Goal: Contribute content: Add original content to the website for others to see

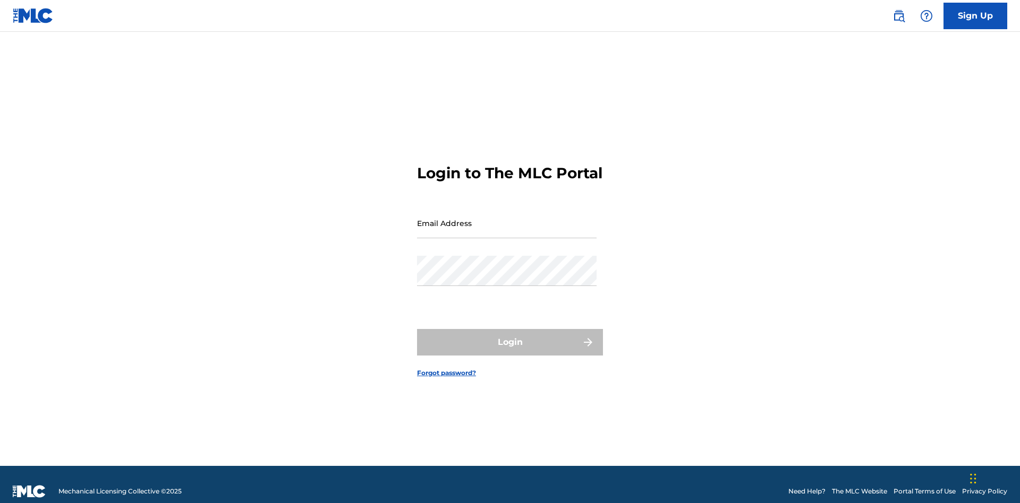
scroll to position [14, 0]
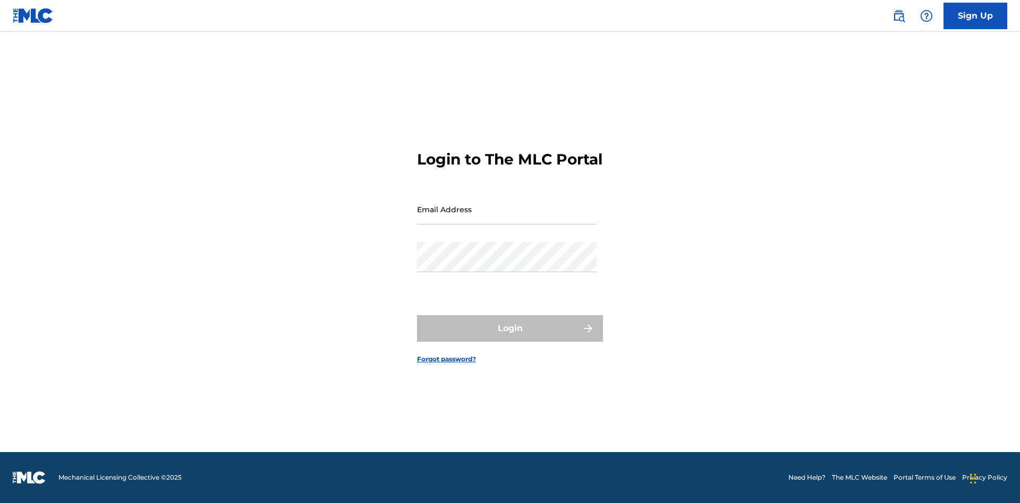
click at [507, 218] on input "Email Address" at bounding box center [507, 209] width 180 height 30
type input "Duke.McTesterson@gmail.com"
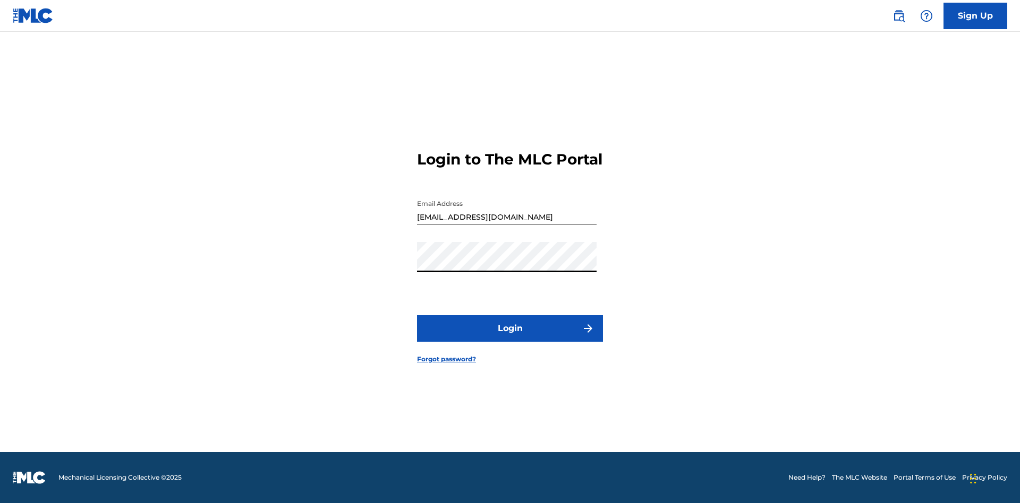
click at [510, 338] on button "Login" at bounding box center [510, 328] width 186 height 27
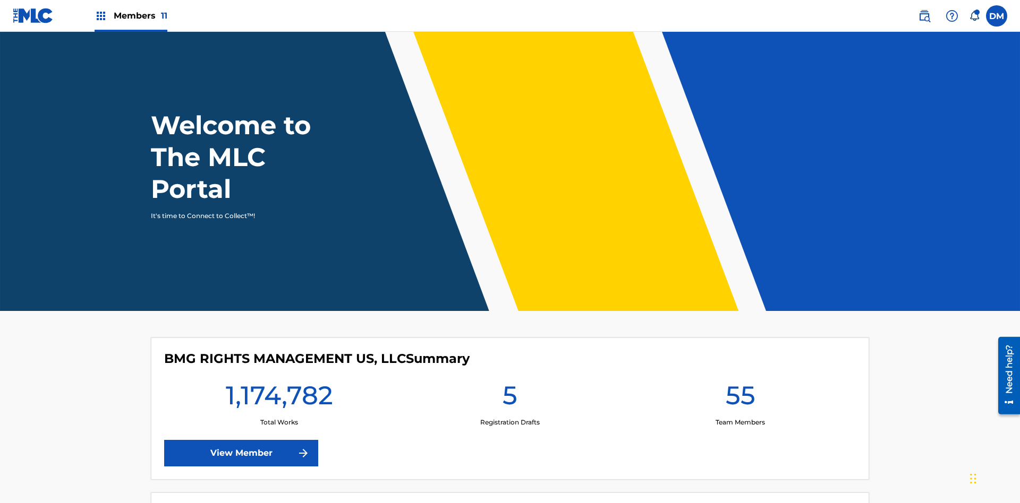
click at [131, 15] on span "Members 11" at bounding box center [141, 16] width 54 height 12
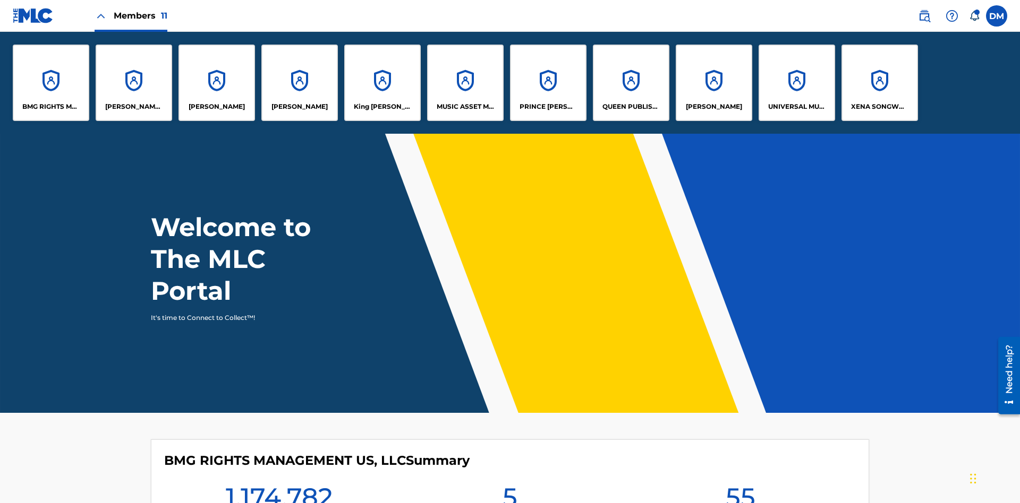
click at [796, 107] on p "UNIVERSAL MUSIC PUB GROUP" at bounding box center [797, 107] width 58 height 10
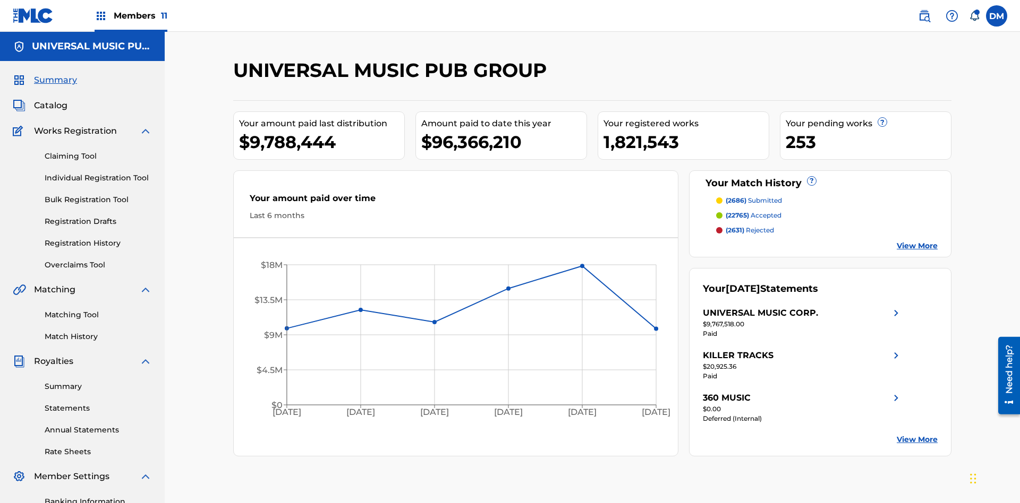
click at [98, 173] on link "Individual Registration Tool" at bounding box center [98, 178] width 107 height 11
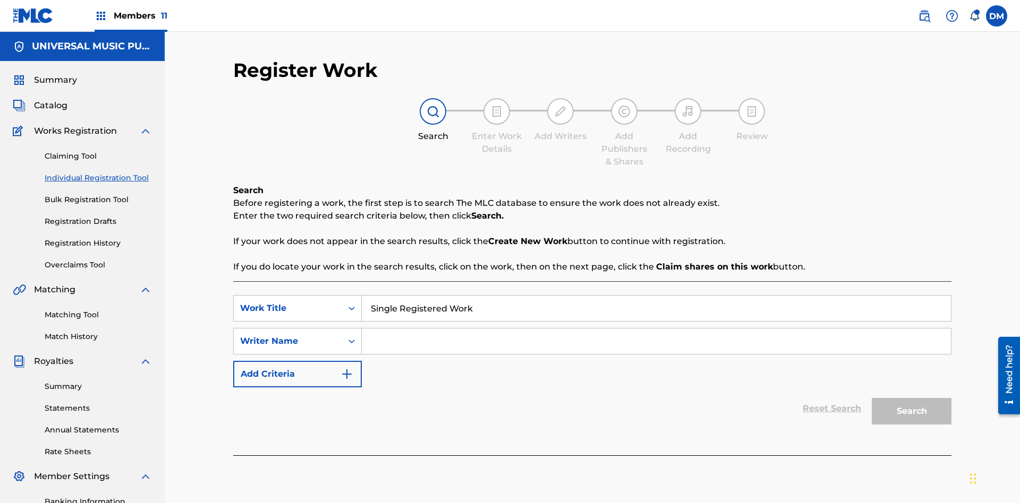
type input "Single Registered Work"
click at [656, 329] on input "Search Form" at bounding box center [656, 341] width 589 height 25
type input "QWERTYUIOP"
click at [911, 398] on button "Search" at bounding box center [912, 411] width 80 height 27
